Goal: Transaction & Acquisition: Obtain resource

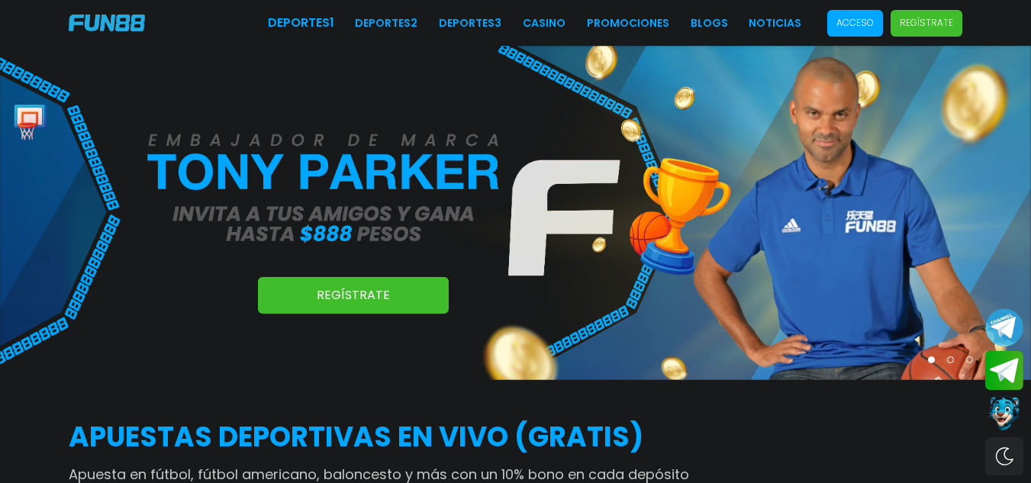
click at [848, 21] on p "Acceso" at bounding box center [854, 23] width 37 height 14
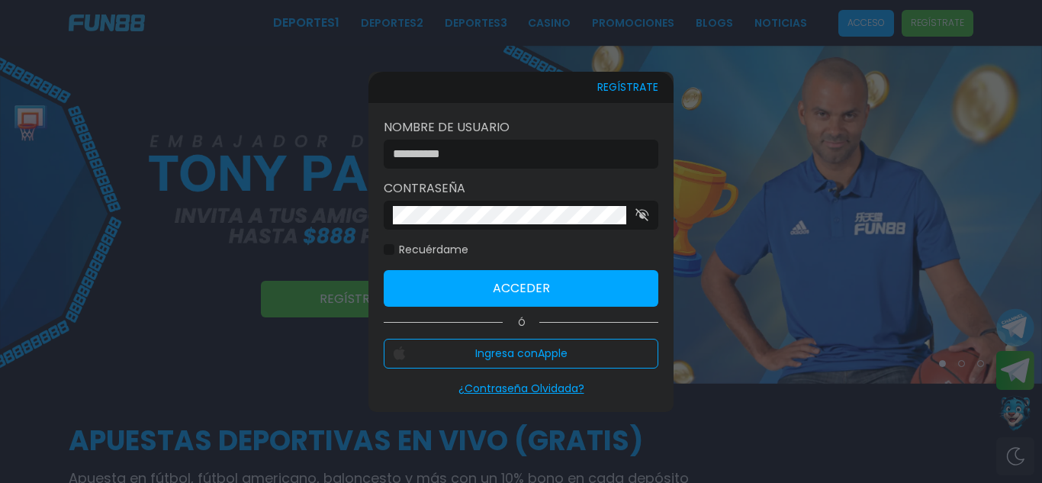
type input "**********"
click at [532, 288] on button "Acceder" at bounding box center [521, 288] width 275 height 37
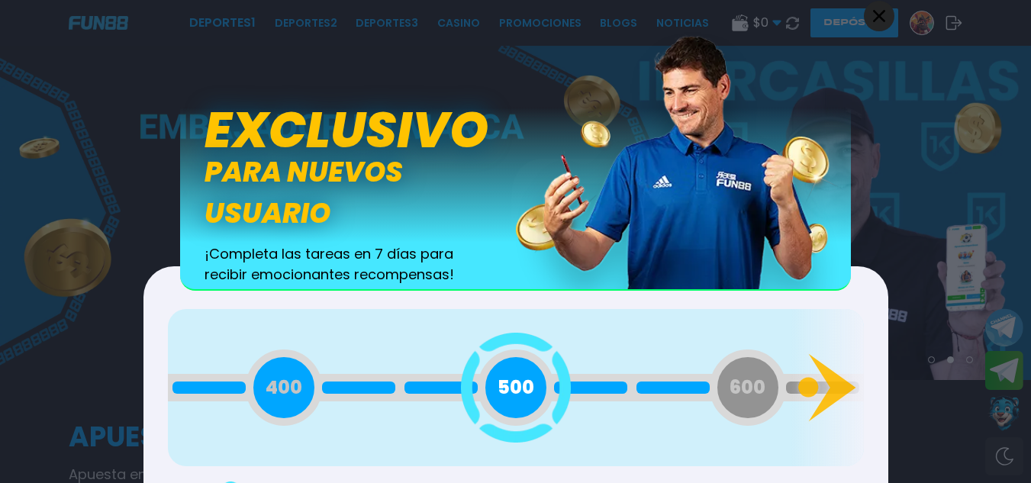
click at [892, 134] on div "Back Exclusivo para nuevos usuario ¡Completa las tareas en 7 días para recibir …" at bounding box center [515, 241] width 763 height 483
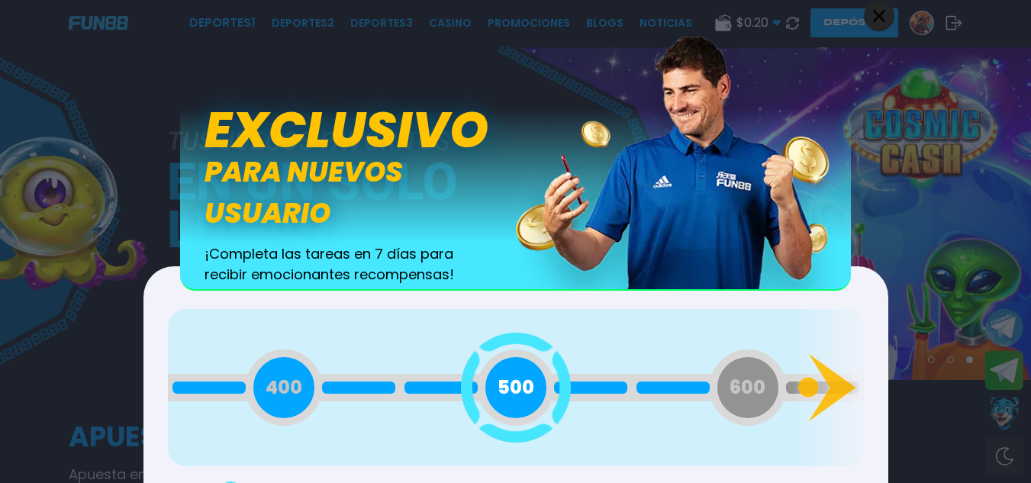
click at [880, 14] on icon at bounding box center [879, 15] width 12 height 12
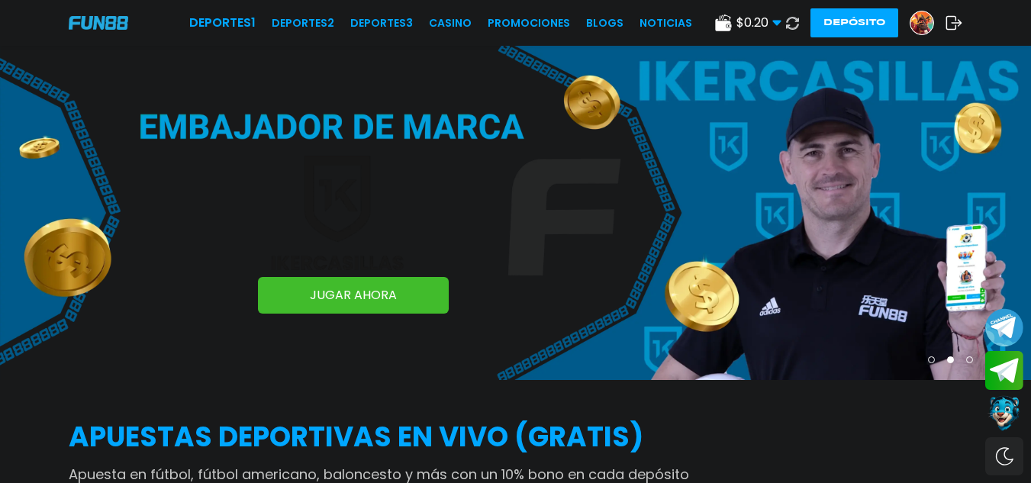
click at [915, 16] on img at bounding box center [921, 22] width 23 height 23
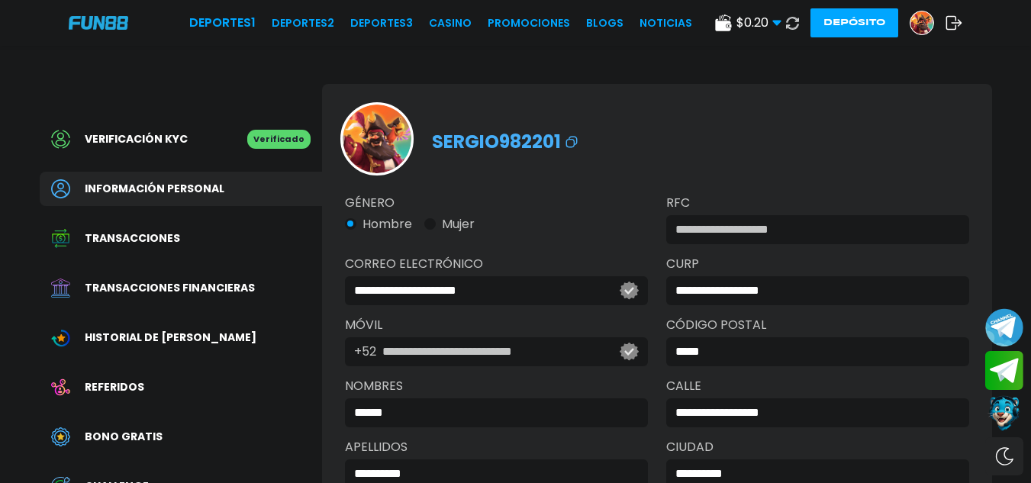
click at [772, 21] on icon at bounding box center [776, 22] width 9 height 9
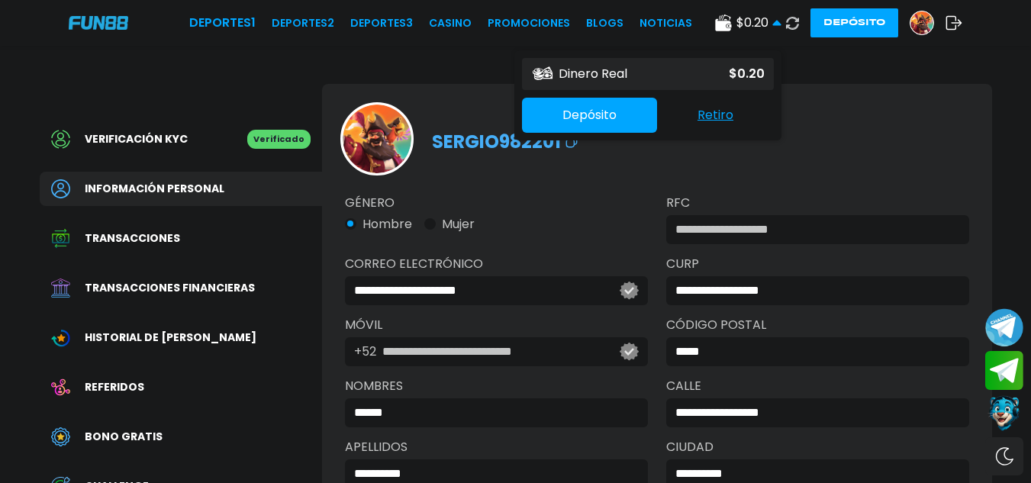
click at [841, 66] on div "**********" at bounding box center [515, 376] width 989 height 660
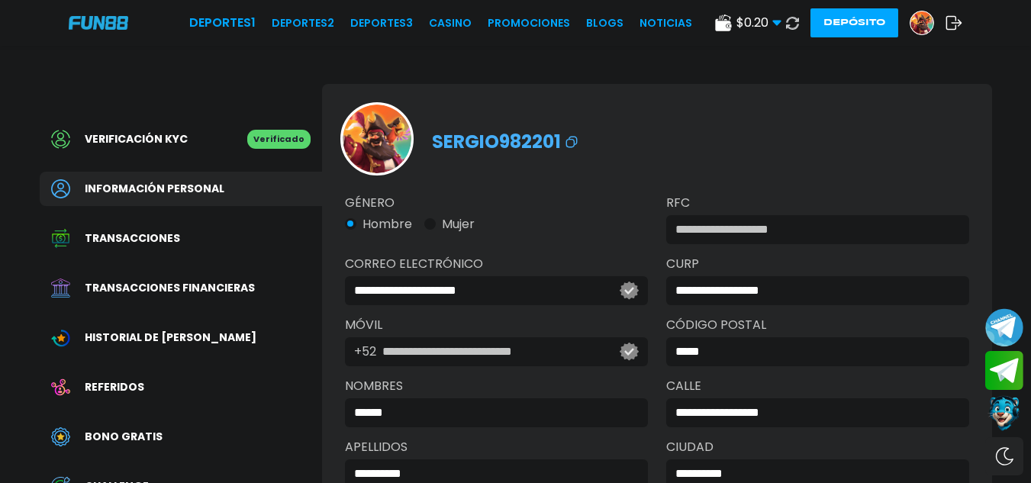
click at [166, 425] on div "Bono Gratis" at bounding box center [181, 437] width 282 height 34
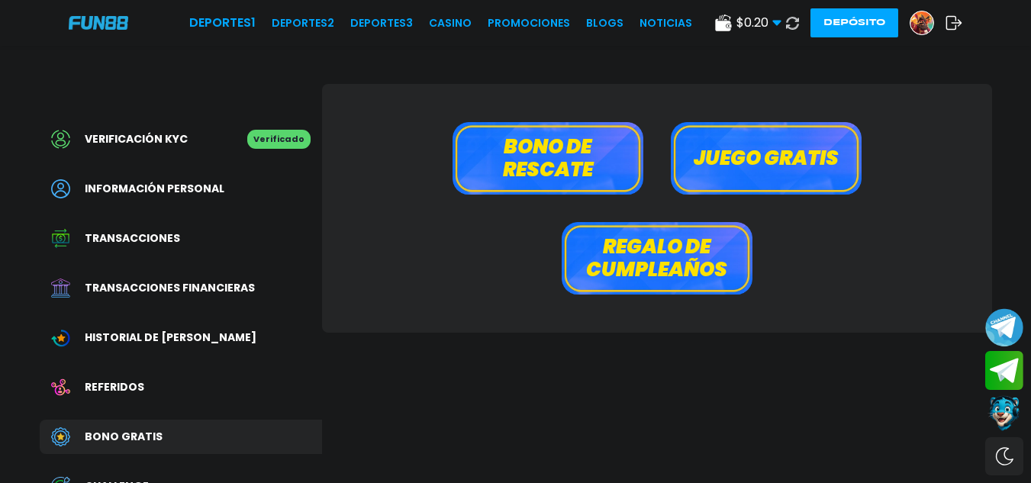
click at [571, 164] on button "Bono de rescate" at bounding box center [547, 158] width 191 height 72
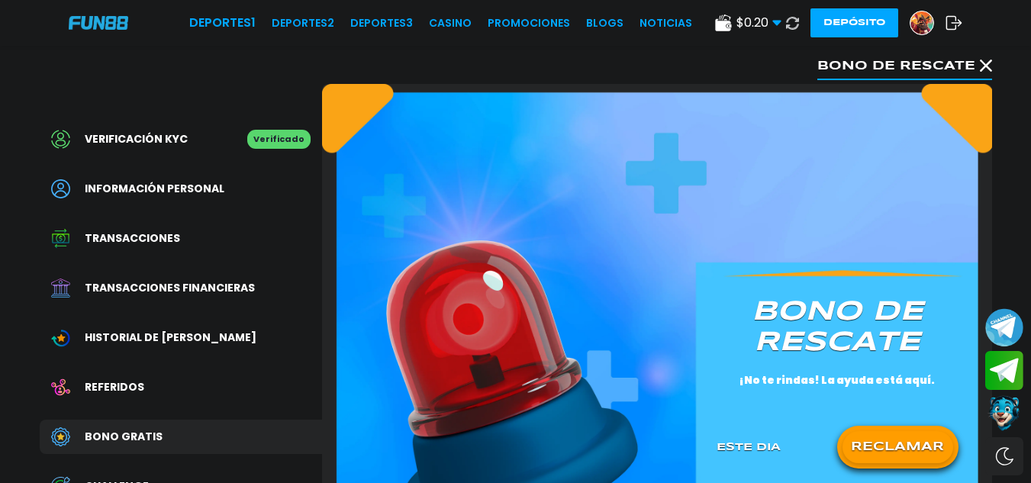
click at [905, 446] on button "RECLAMAR" at bounding box center [897, 447] width 111 height 32
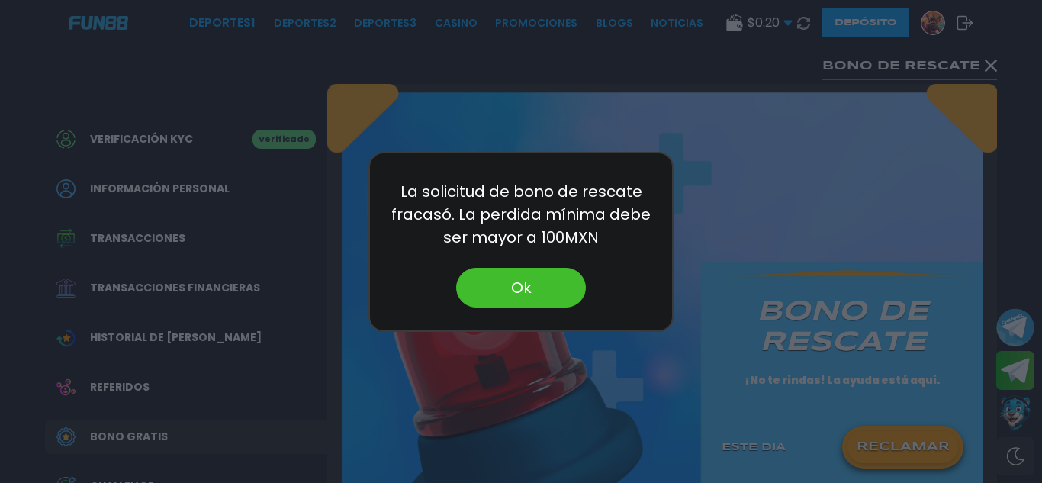
drag, startPoint x: 577, startPoint y: 307, endPoint x: 564, endPoint y: 300, distance: 14.0
click at [564, 300] on div "Ok" at bounding box center [521, 288] width 272 height 40
click at [542, 265] on div "La solicitud [PERSON_NAME] de rescate fracasó. La perdida mínima debe ser mayor…" at bounding box center [520, 242] width 305 height 180
click at [539, 271] on button "Ok" at bounding box center [521, 288] width 130 height 40
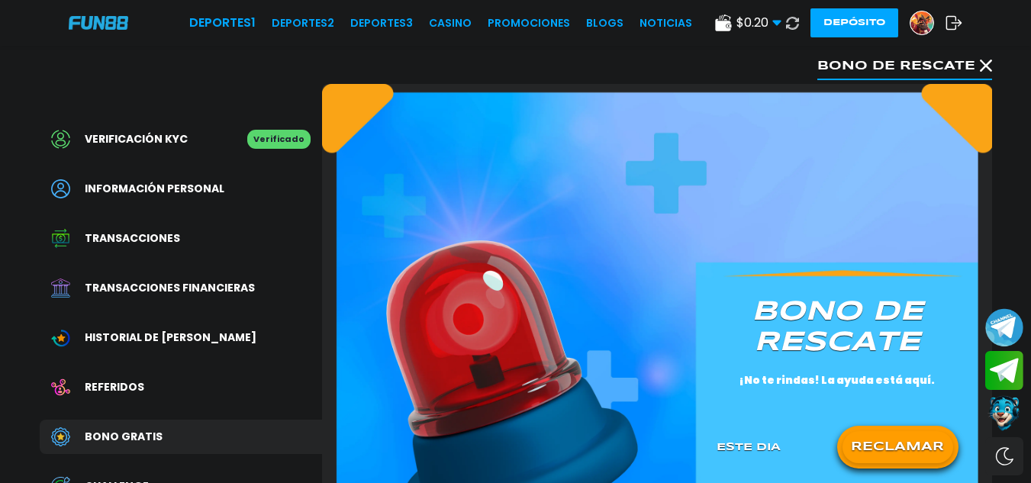
click at [173, 436] on div "Bono Gratis" at bounding box center [181, 437] width 282 height 34
click at [159, 382] on div "Referidos" at bounding box center [181, 387] width 282 height 34
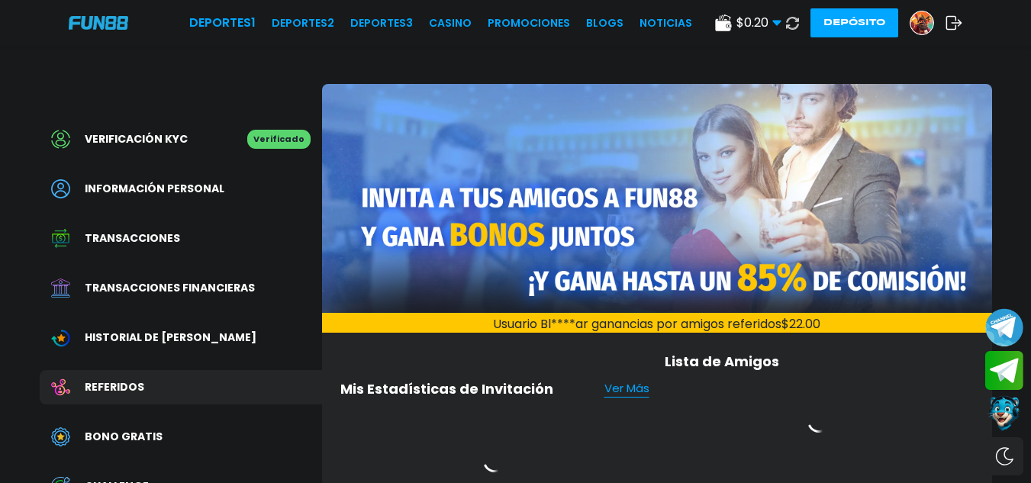
click at [158, 416] on div "Verificación KYC Verificado Información personal Transacciones Transacciones fi…" at bounding box center [181, 395] width 282 height 622
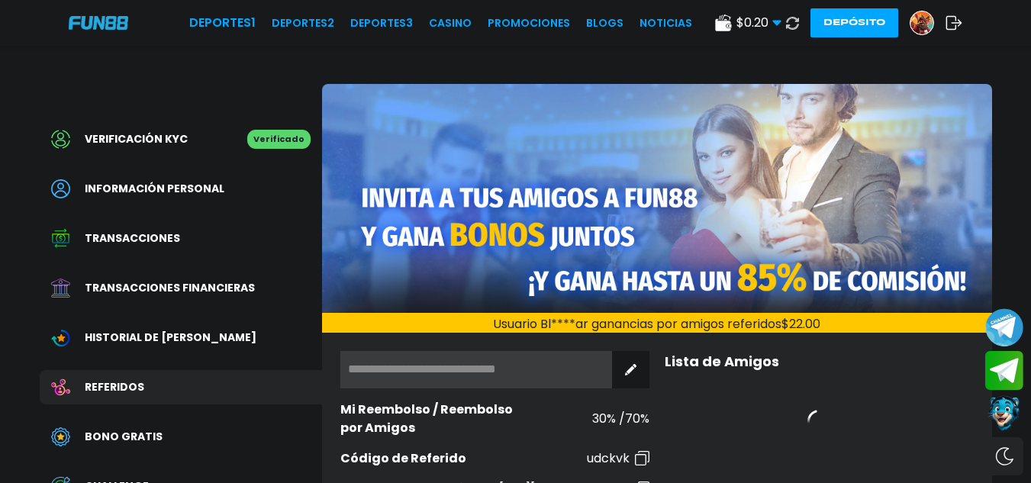
click at [165, 429] on div "Bono Gratis" at bounding box center [181, 437] width 282 height 34
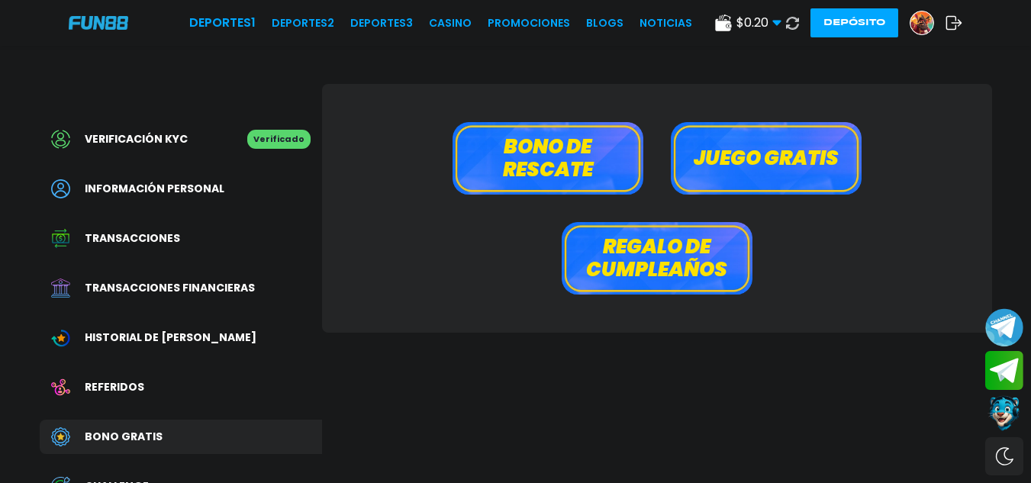
click at [744, 171] on button "Juego gratis" at bounding box center [766, 158] width 191 height 72
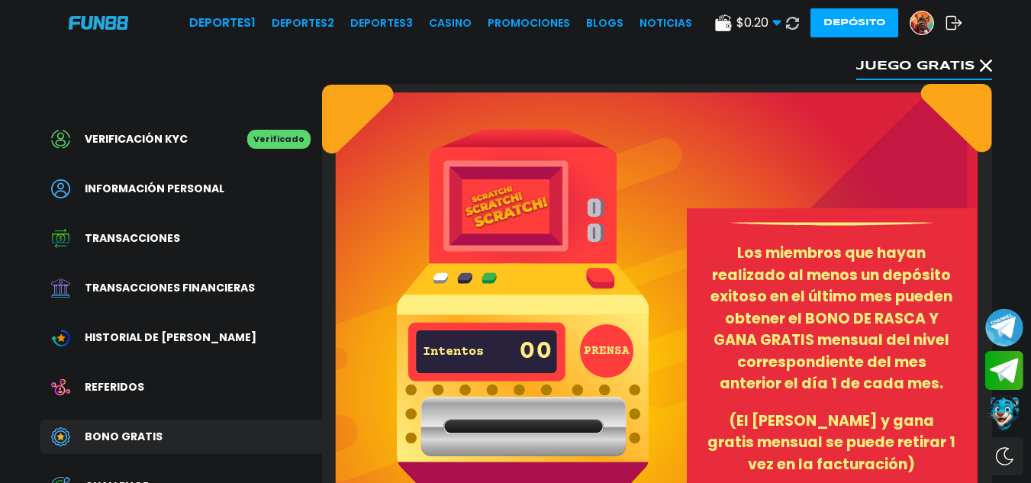
click at [129, 397] on div "Referidos" at bounding box center [181, 387] width 282 height 34
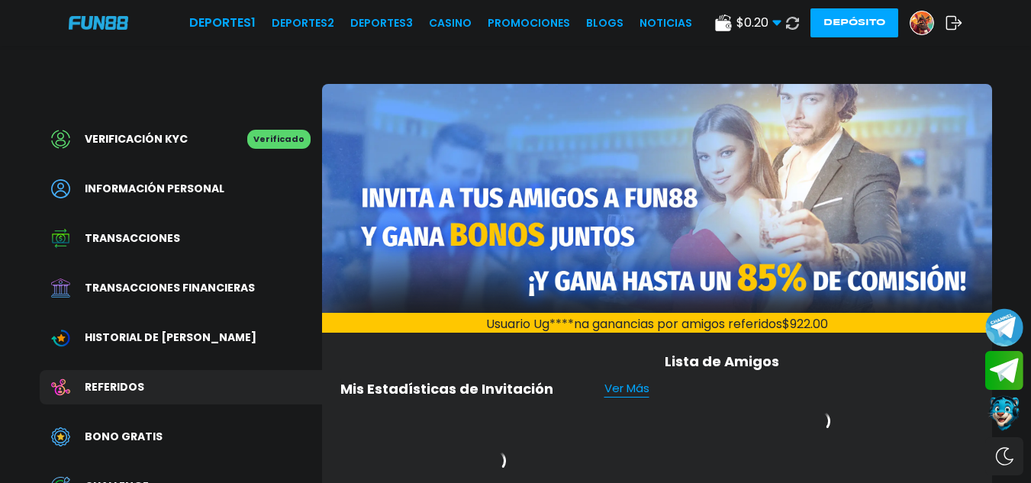
click at [152, 437] on span "Bono Gratis" at bounding box center [124, 437] width 78 height 16
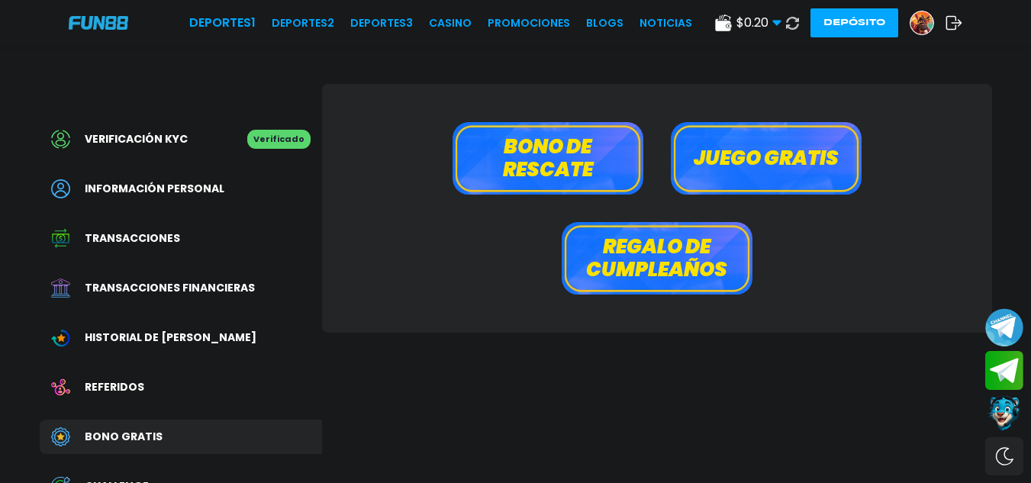
click at [656, 248] on button "Regalo de cumpleaños" at bounding box center [656, 258] width 191 height 72
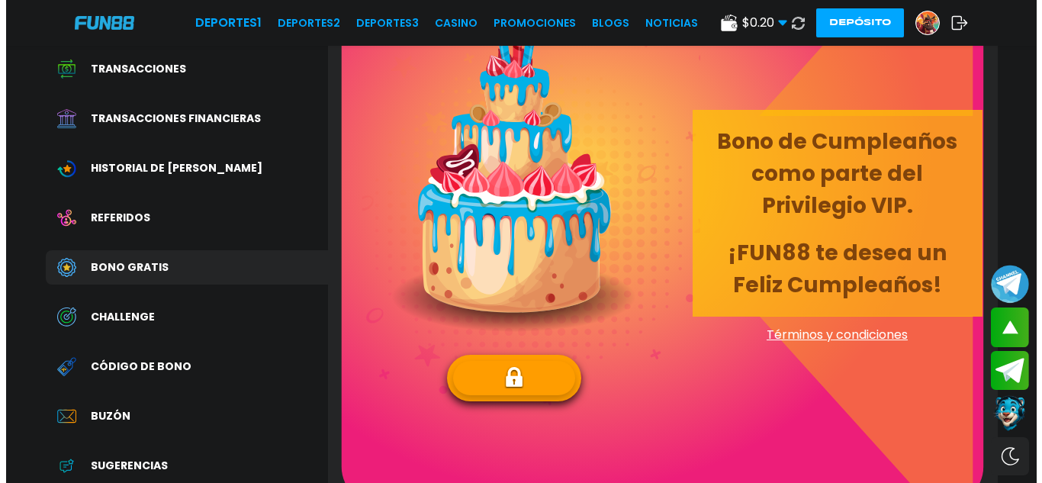
scroll to position [195, 0]
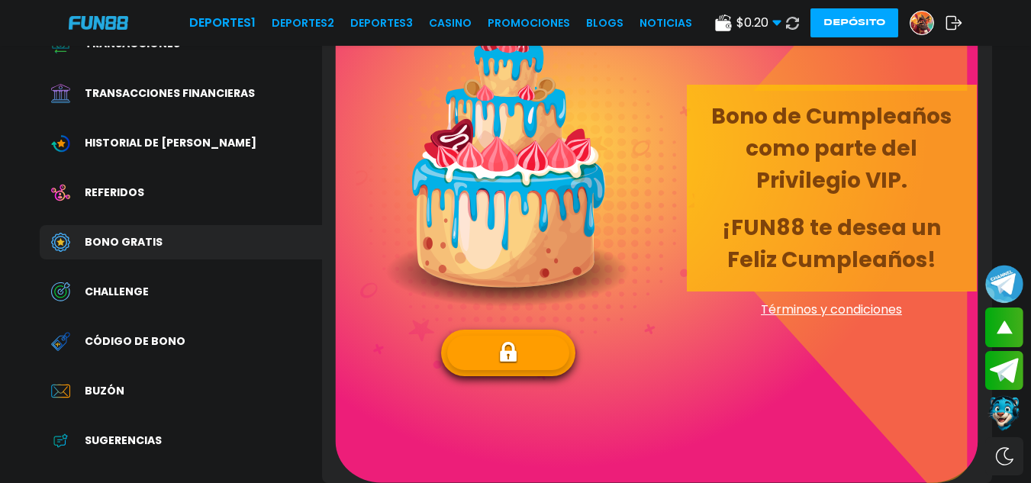
click at [513, 345] on img at bounding box center [508, 353] width 20 height 24
click at [953, 20] on icon at bounding box center [953, 22] width 17 height 15
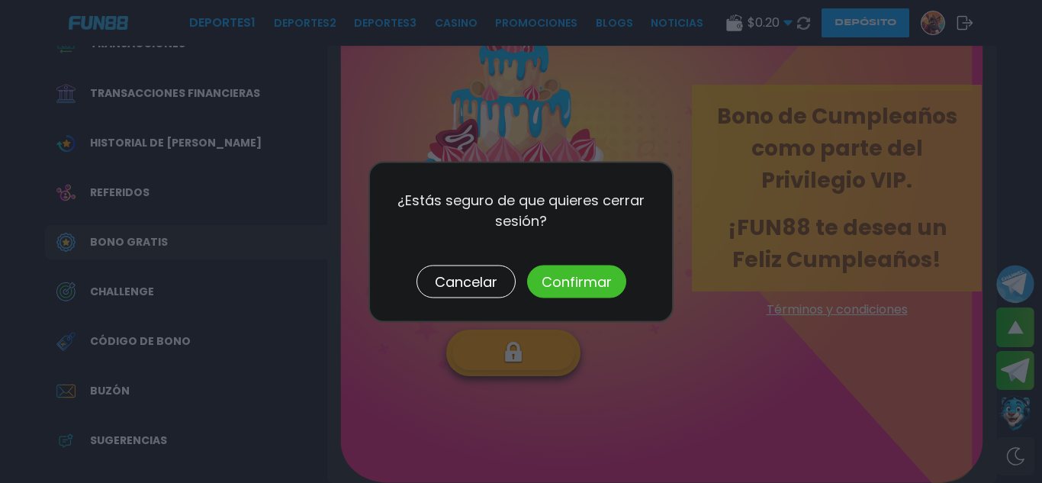
click at [597, 281] on button "Confirmar" at bounding box center [576, 281] width 99 height 33
